Goal: Check status

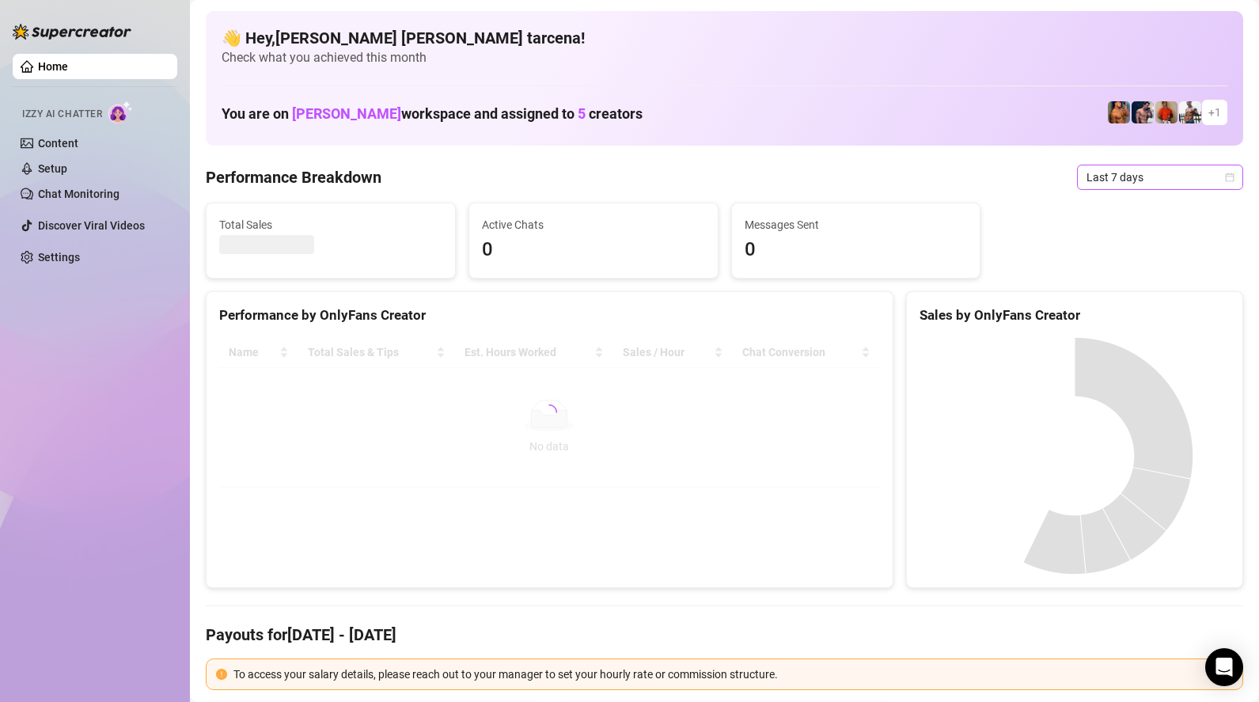
click at [1112, 173] on span "Last 7 days" at bounding box center [1160, 177] width 147 height 24
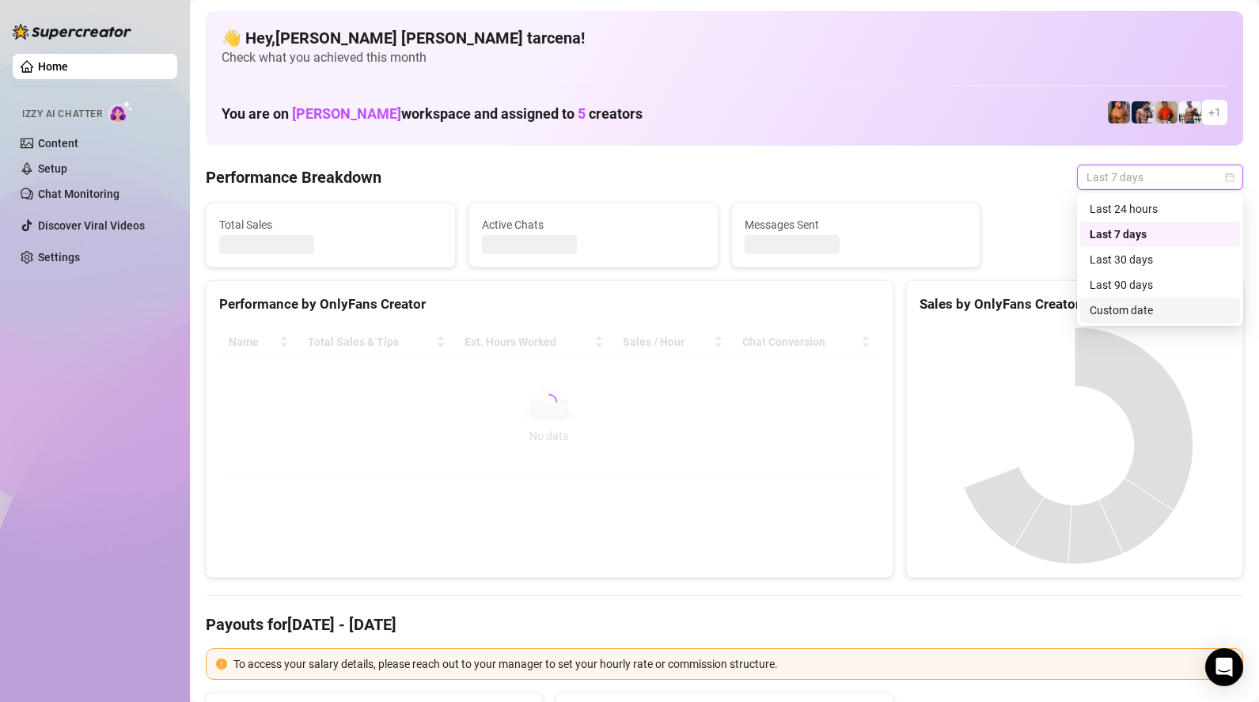
click at [1156, 312] on div "Custom date" at bounding box center [1160, 310] width 141 height 17
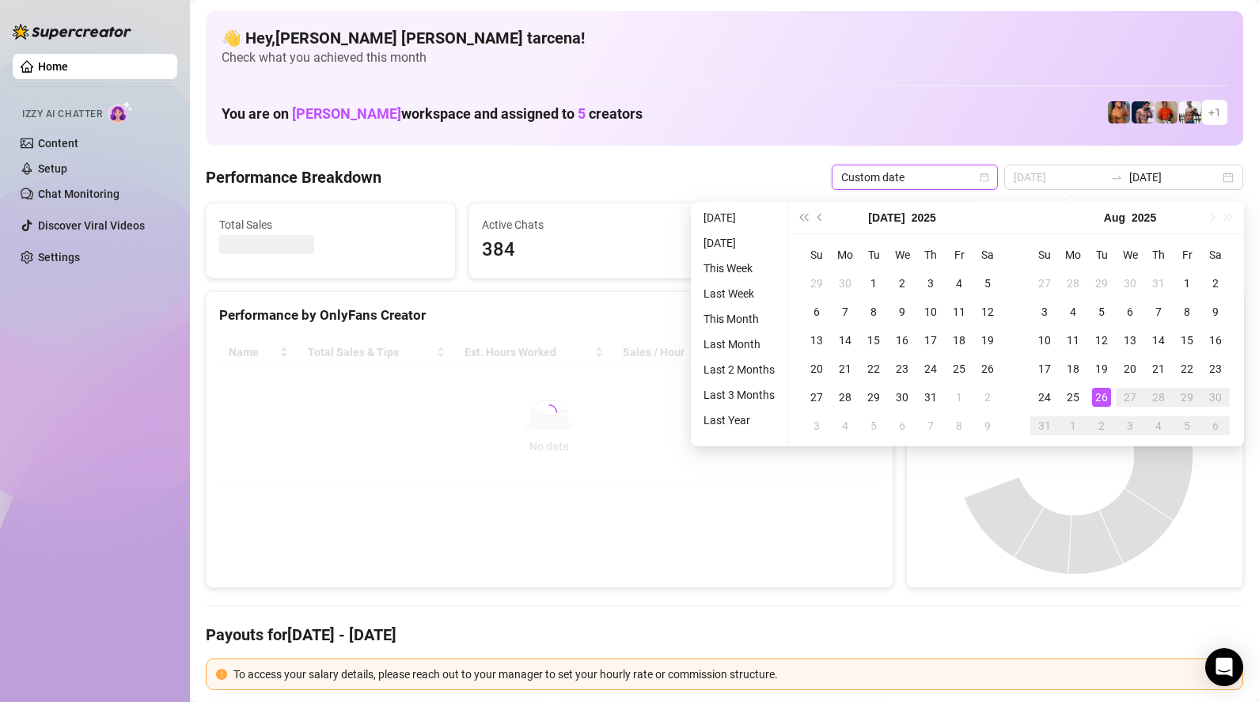
click at [1107, 392] on div "26" at bounding box center [1101, 397] width 19 height 19
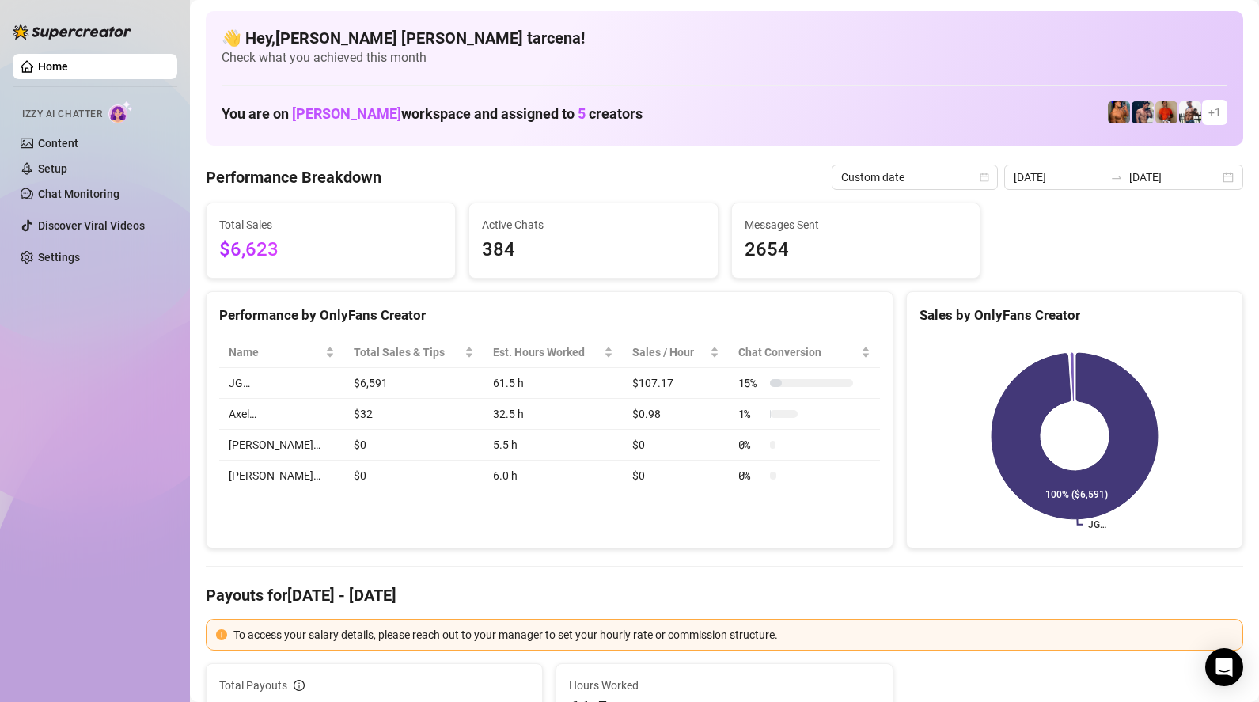
click at [1104, 177] on input "2025-08-19" at bounding box center [1059, 177] width 90 height 17
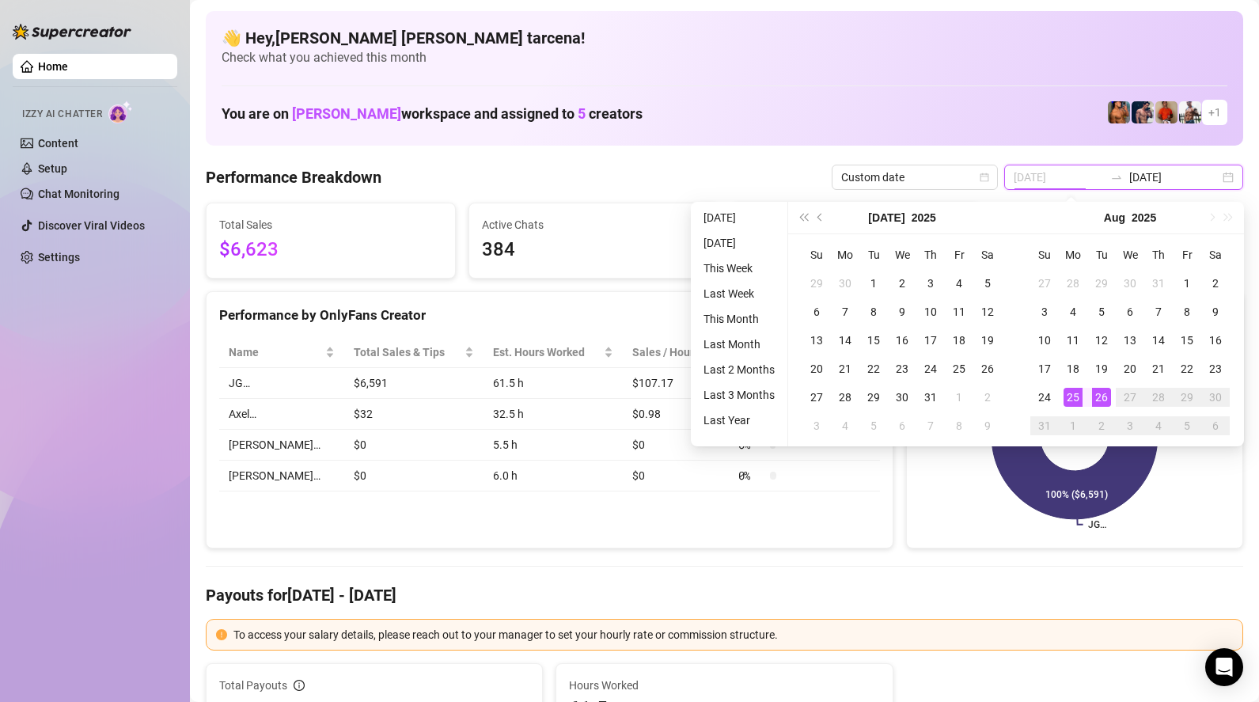
type input "[DATE]"
click at [1095, 395] on div "26" at bounding box center [1101, 397] width 19 height 19
type input "[DATE]"
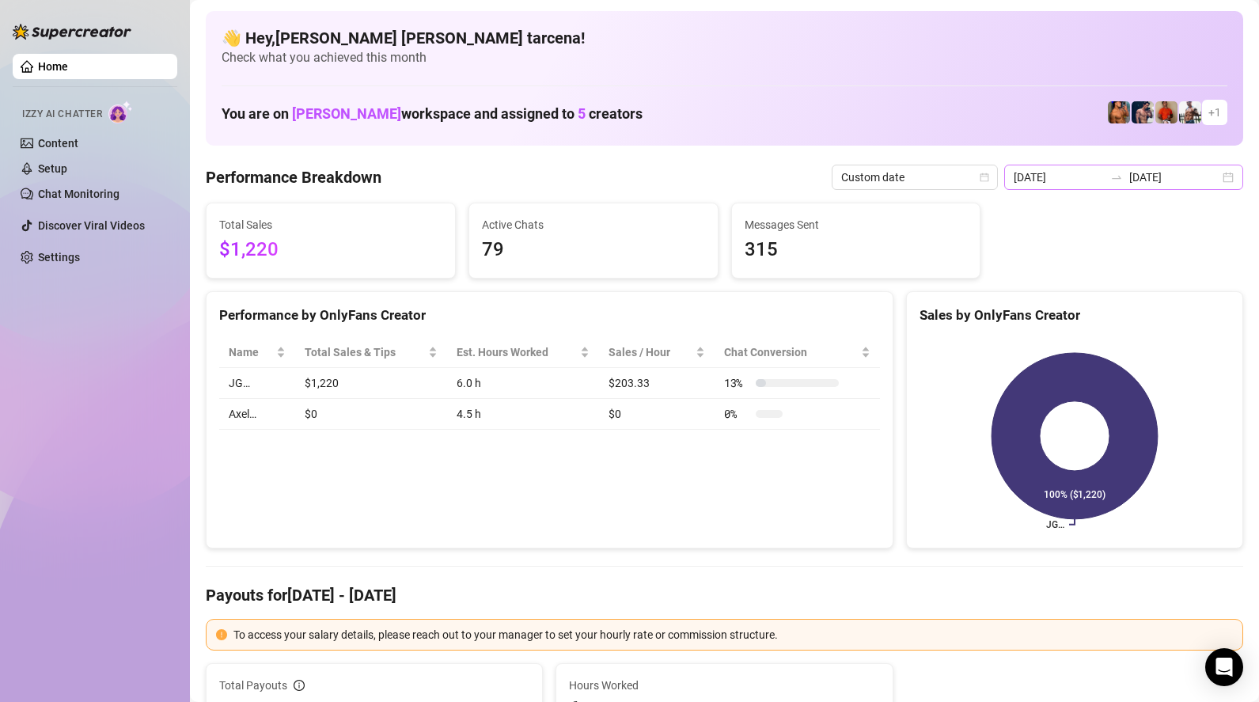
click at [1070, 186] on div "2025-08-26 2025-08-26" at bounding box center [1123, 177] width 239 height 25
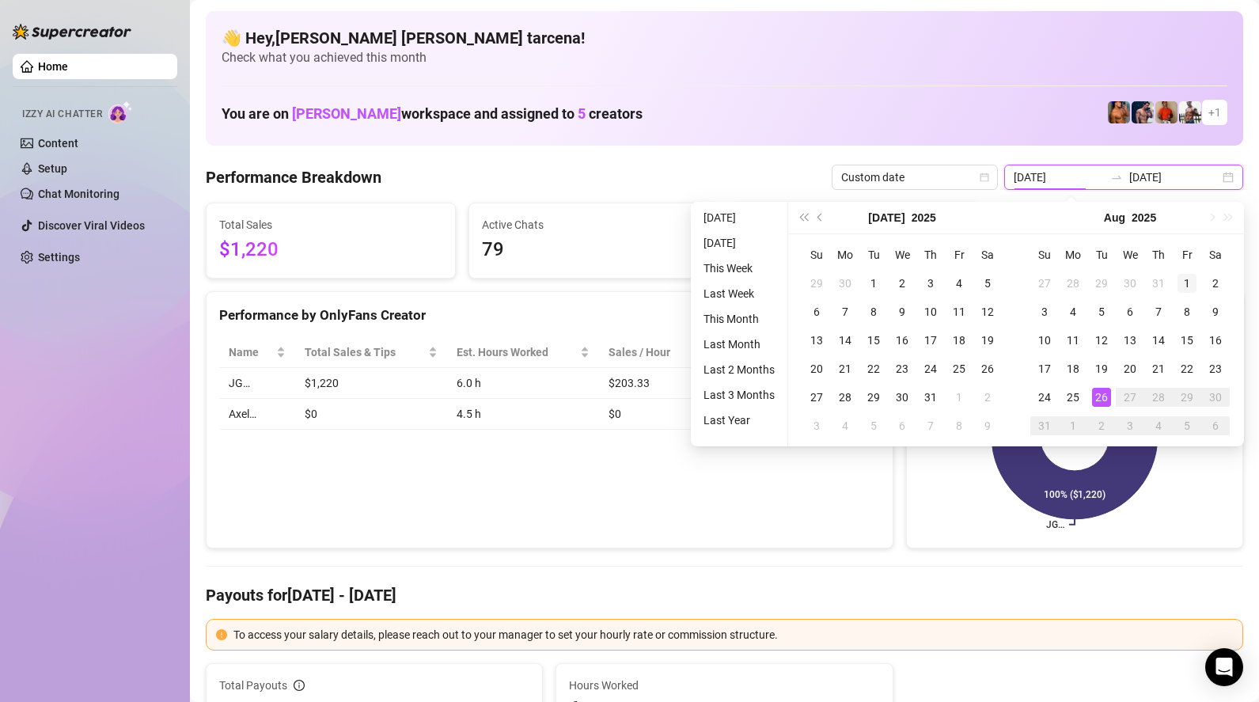
type input "2025-08-01"
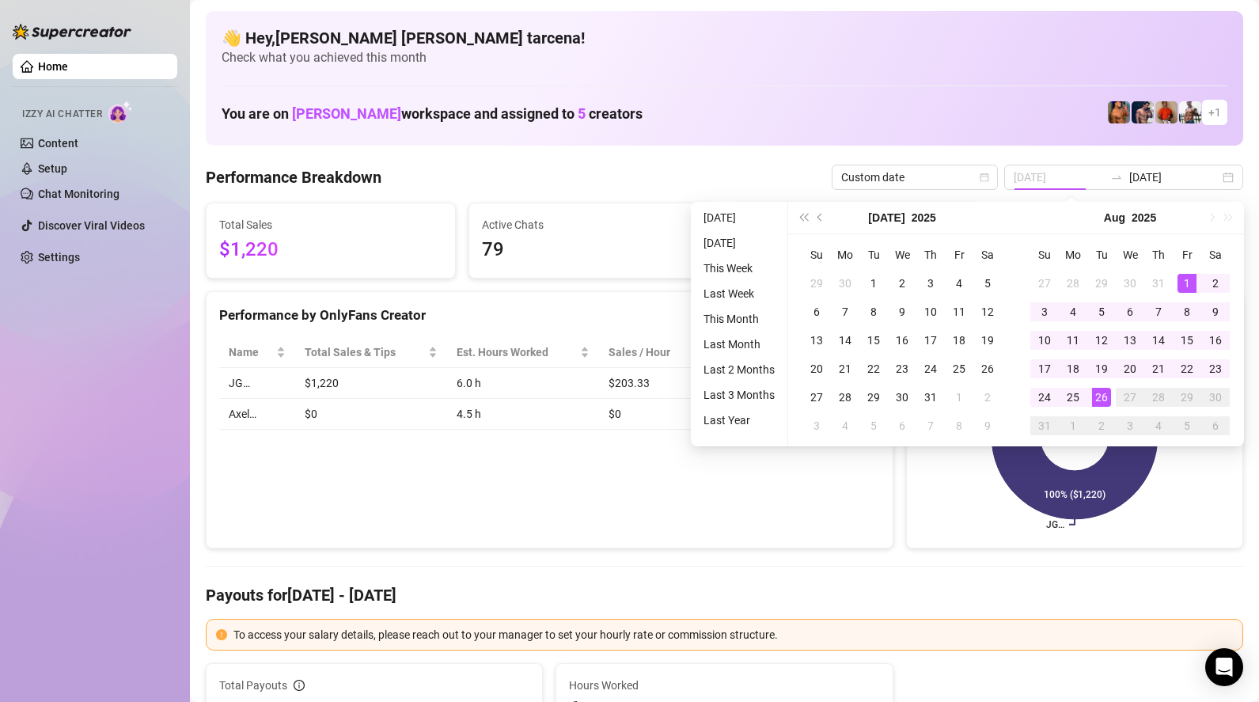
click at [1189, 283] on div "1" at bounding box center [1187, 283] width 19 height 19
type input "[DATE]"
click at [1100, 401] on div "26" at bounding box center [1101, 397] width 19 height 19
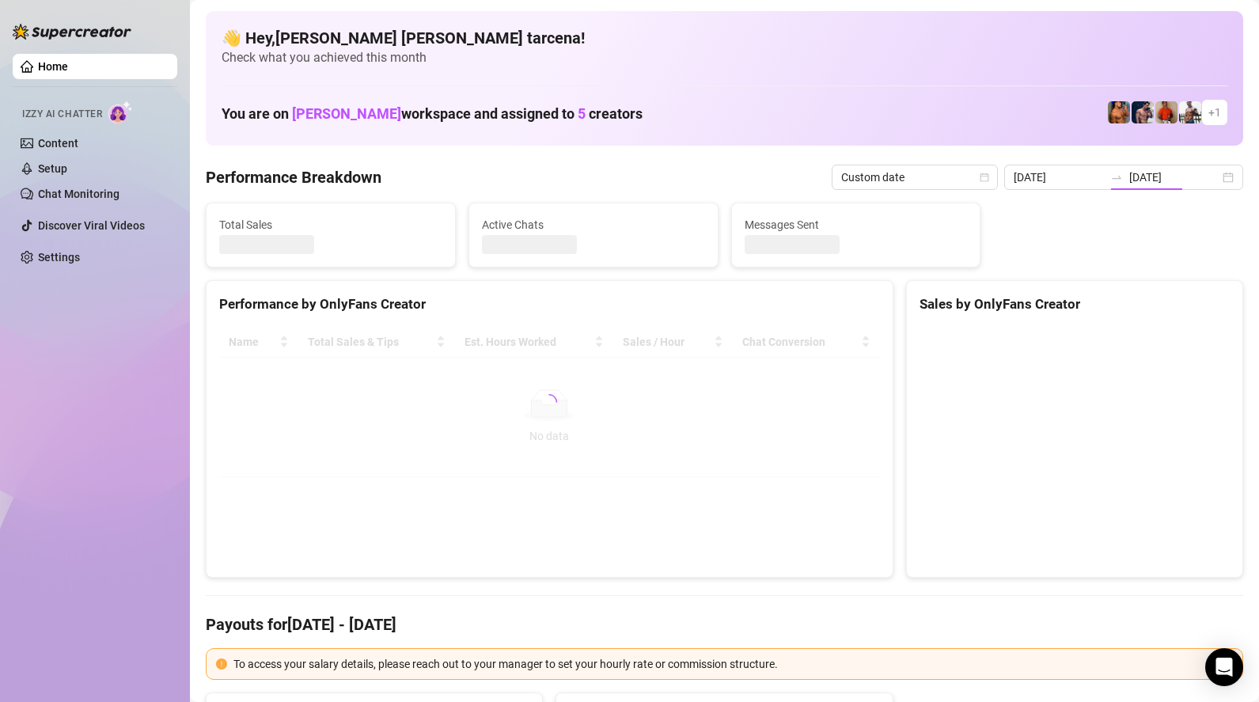
type input "2025-08-01"
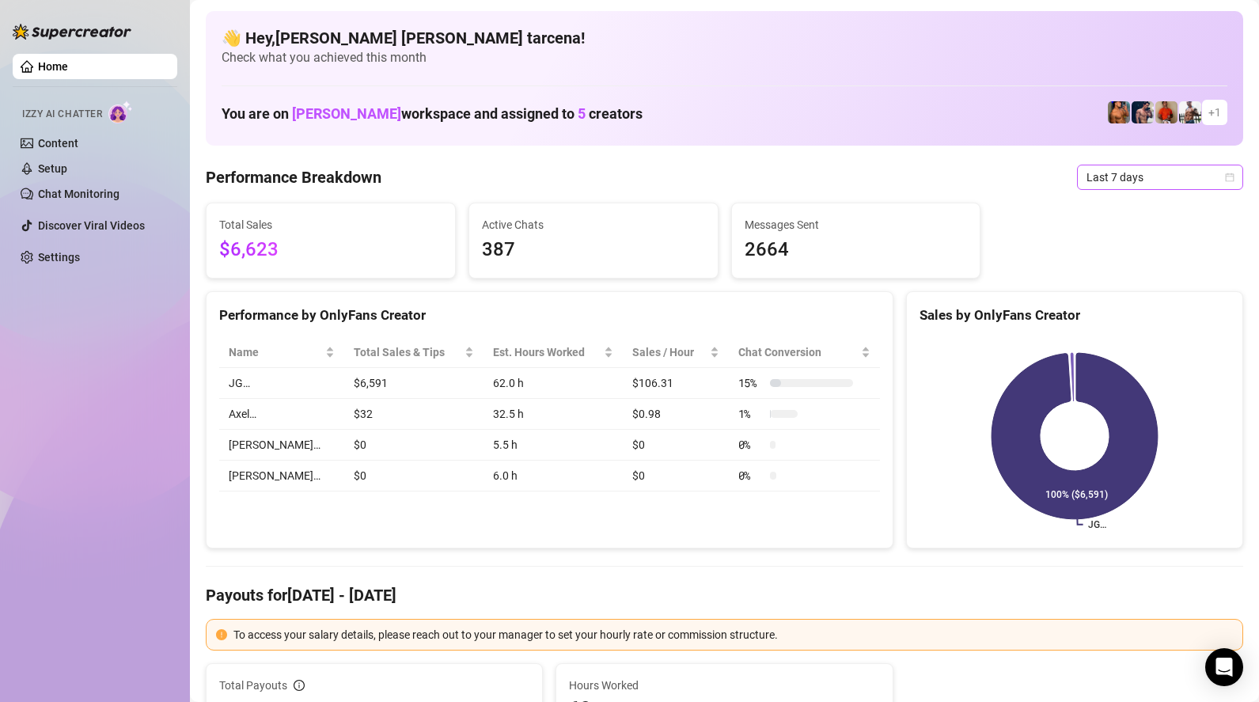
click at [1118, 175] on span "Last 7 days" at bounding box center [1160, 177] width 147 height 24
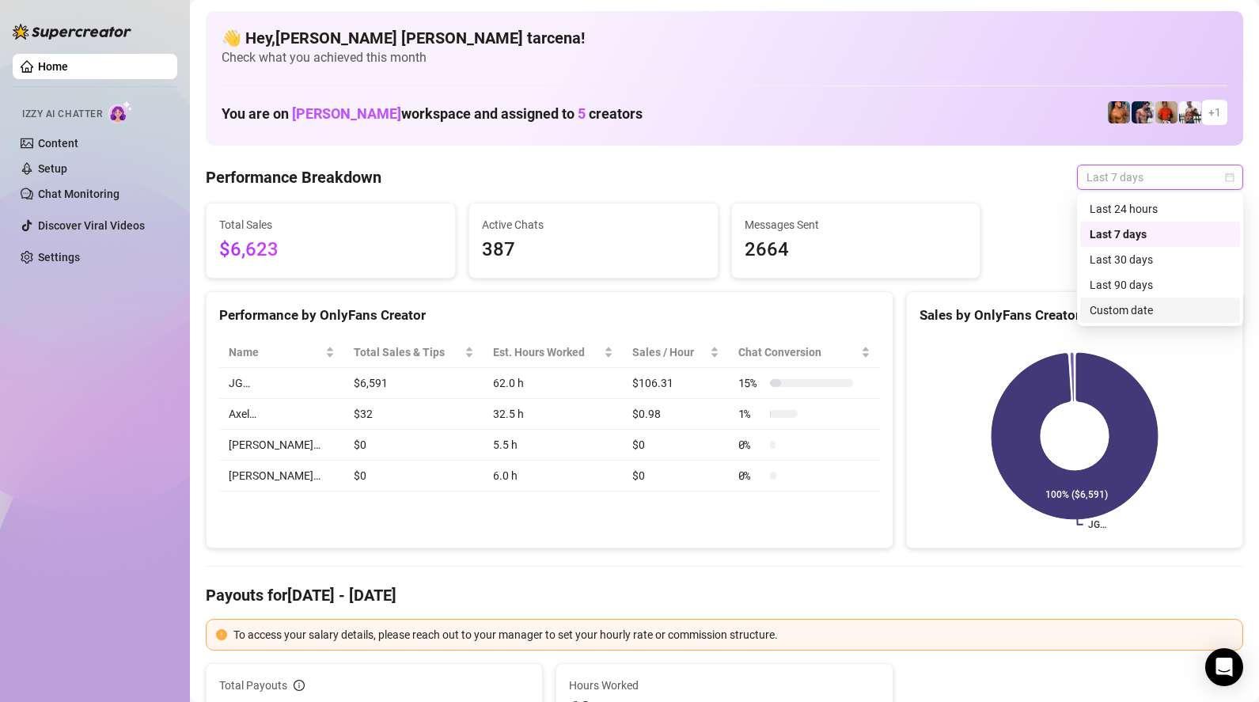
click at [1140, 312] on div "Custom date" at bounding box center [1160, 310] width 141 height 17
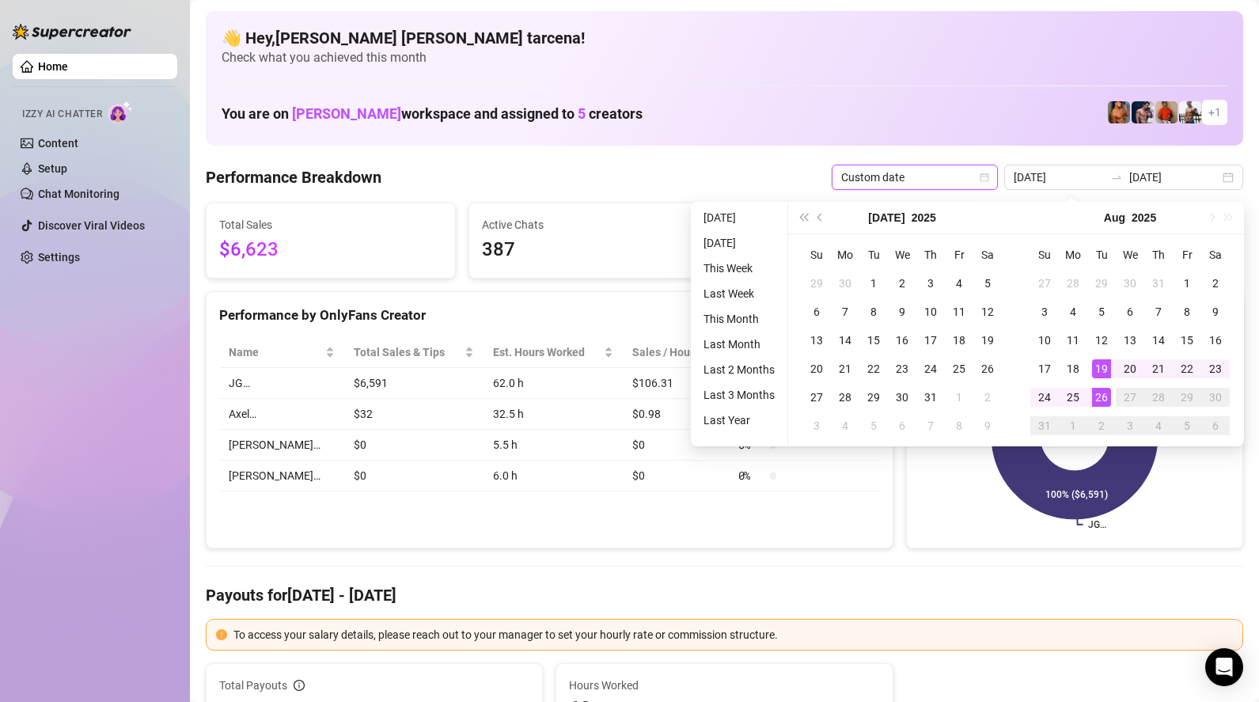
type input "[DATE]"
click at [1107, 397] on div "26" at bounding box center [1101, 397] width 19 height 19
type input "[DATE]"
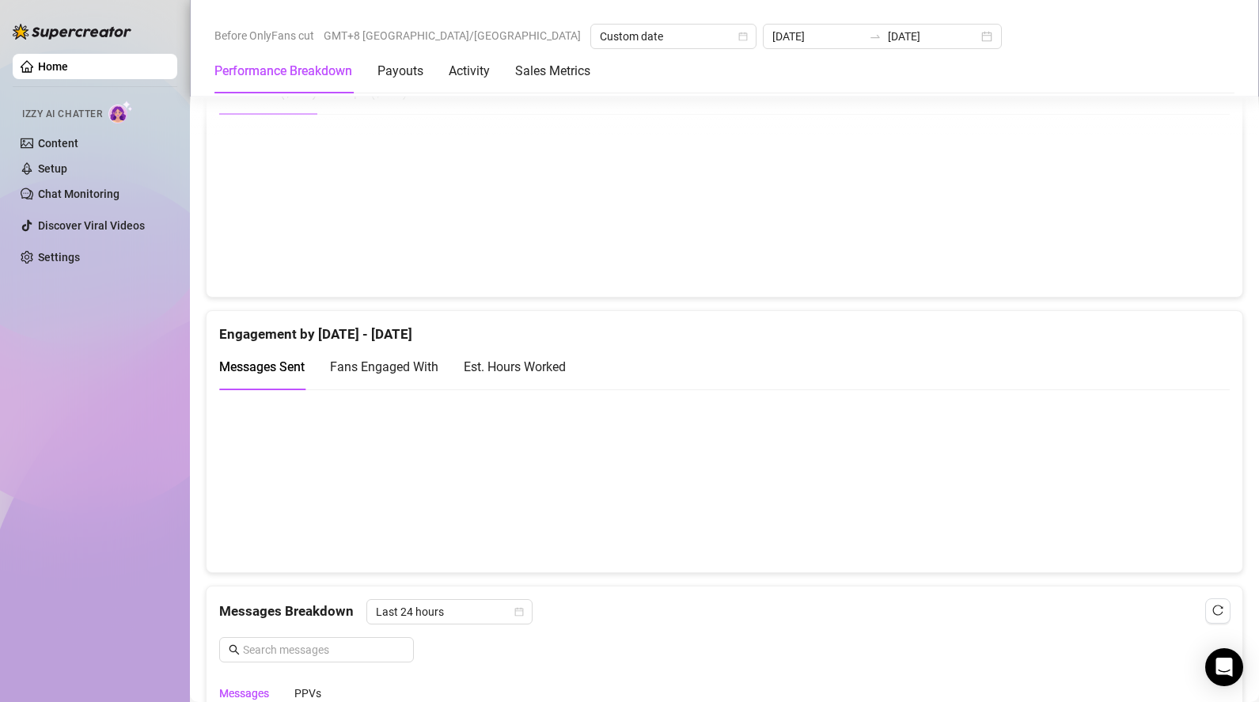
scroll to position [833, 0]
